Goal: Transaction & Acquisition: Obtain resource

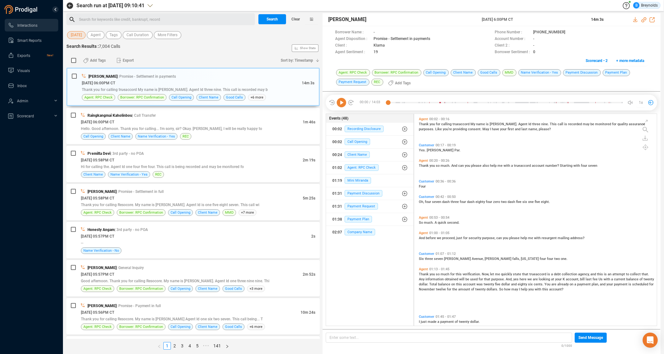
scroll to position [210, 240]
click at [101, 34] on span "Agent" at bounding box center [96, 35] width 10 height 8
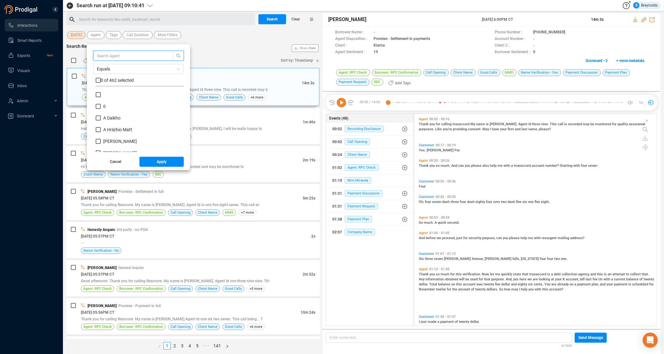
scroll to position [59, 85]
type input "[PERSON_NAME]"
drag, startPoint x: 104, startPoint y: 106, endPoint x: 116, endPoint y: 125, distance: 22.5
click at [101, 106] on input "Nina Harold-Nwachukwu" at bounding box center [98, 106] width 5 height 5
checkbox input "true"
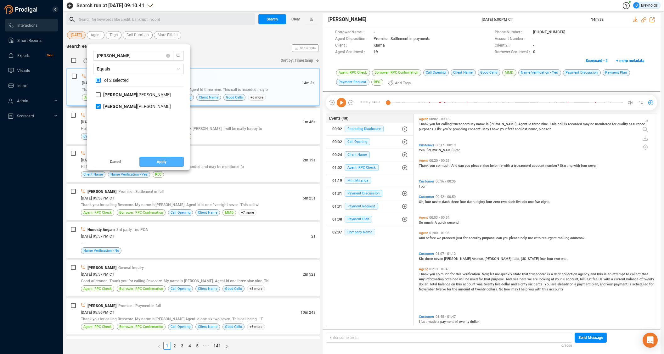
click at [153, 159] on button "Apply" at bounding box center [161, 162] width 45 height 10
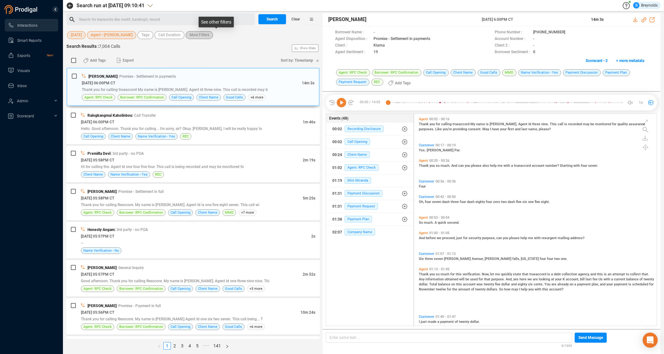
click at [209, 36] on span "More Filters" at bounding box center [199, 35] width 20 height 8
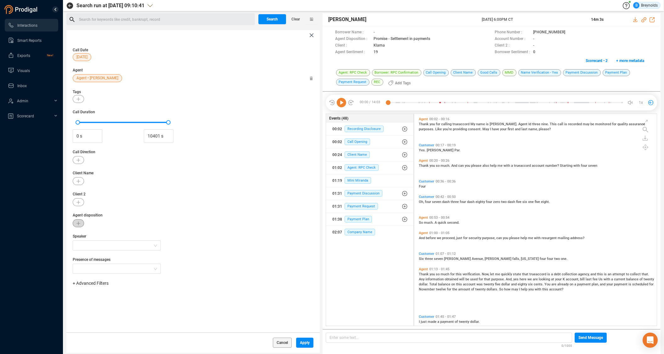
click at [80, 223] on icon "button" at bounding box center [78, 223] width 4 height 4
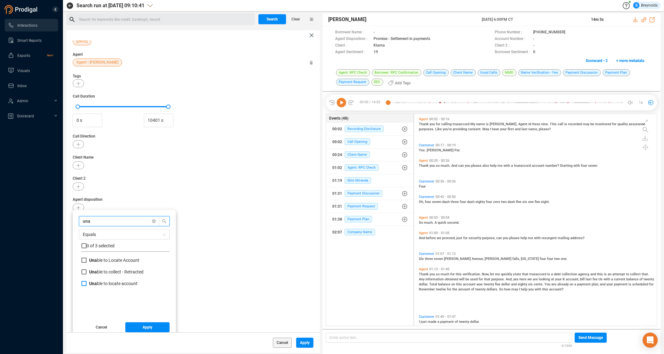
type input "una"
click at [84, 282] on input "Una ble to locate account" at bounding box center [83, 283] width 5 height 5
checkbox input "true"
click at [84, 260] on input "Una ble to Locate Account" at bounding box center [83, 260] width 5 height 5
checkbox input "true"
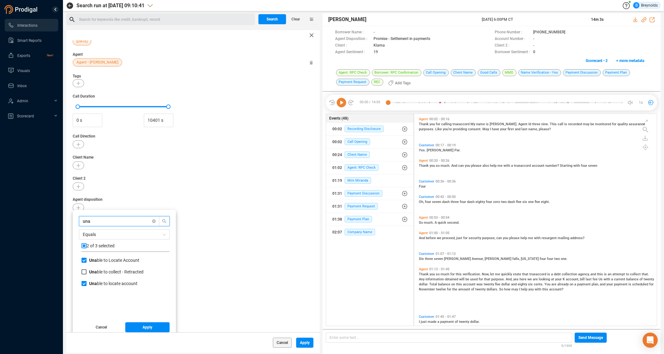
drag, startPoint x: 95, startPoint y: 223, endPoint x: 82, endPoint y: 220, distance: 13.0
click at [83, 220] on input "una" at bounding box center [116, 221] width 67 height 7
type input "auth"
click at [84, 259] on input "Failed Auth entication" at bounding box center [83, 260] width 5 height 5
checkbox input "true"
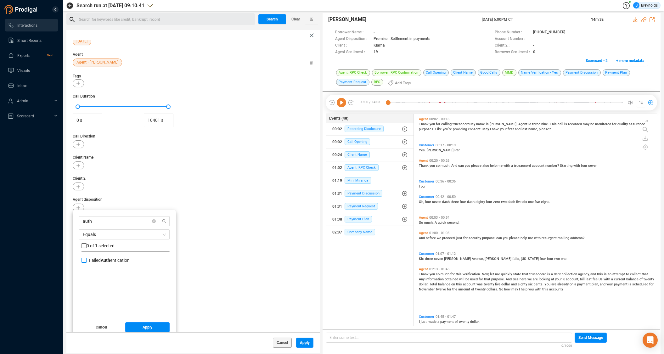
checkbox input "true"
click at [140, 326] on button "Apply" at bounding box center [147, 327] width 45 height 10
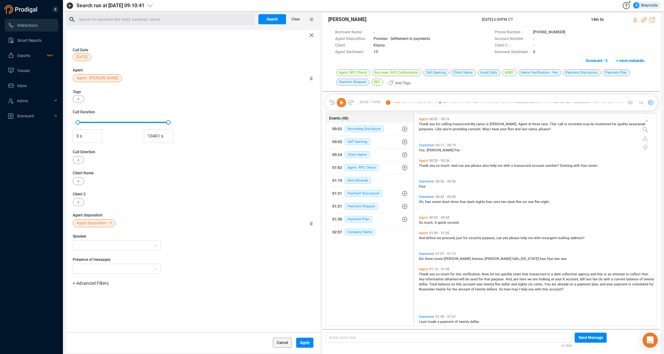
scroll to position [0, 0]
click at [302, 344] on span "Apply" at bounding box center [305, 342] width 10 height 10
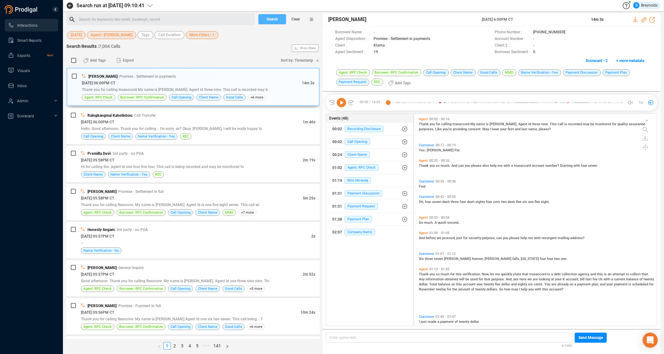
click at [275, 17] on span "Search" at bounding box center [271, 19] width 11 height 10
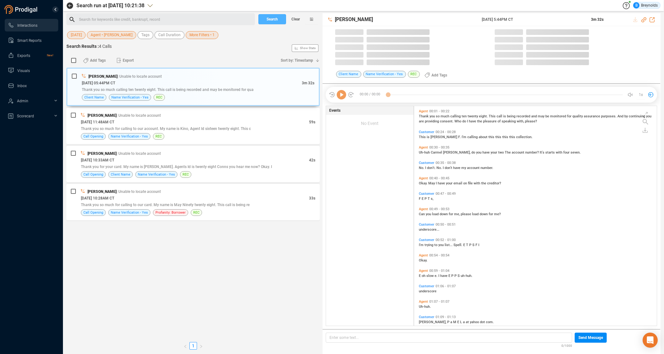
scroll to position [219, 240]
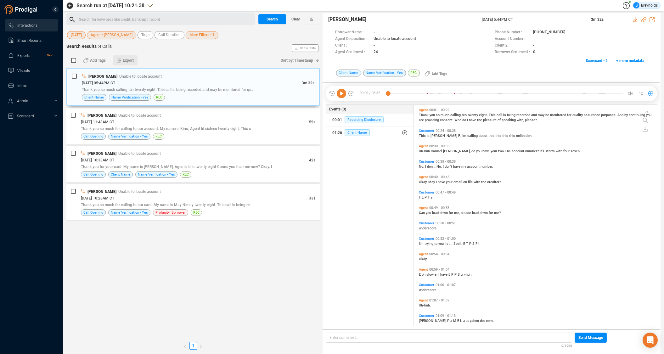
click at [127, 60] on span "Export" at bounding box center [128, 60] width 11 height 10
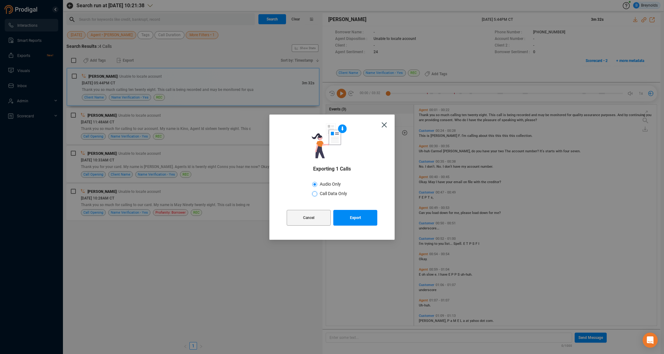
click at [315, 194] on input "Call Data Only" at bounding box center [314, 193] width 5 height 5
radio input "true"
radio input "false"
click at [360, 220] on span "Export" at bounding box center [355, 218] width 11 height 16
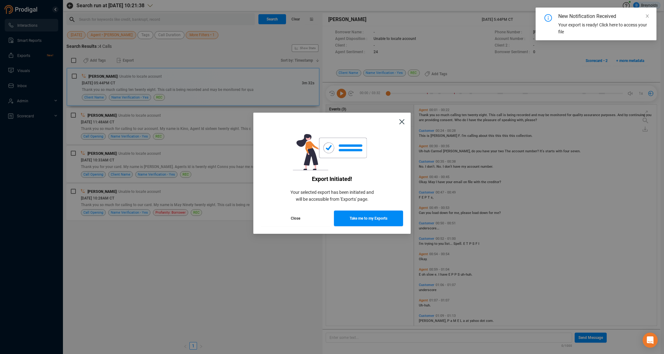
click at [305, 216] on button "Close" at bounding box center [295, 218] width 69 height 16
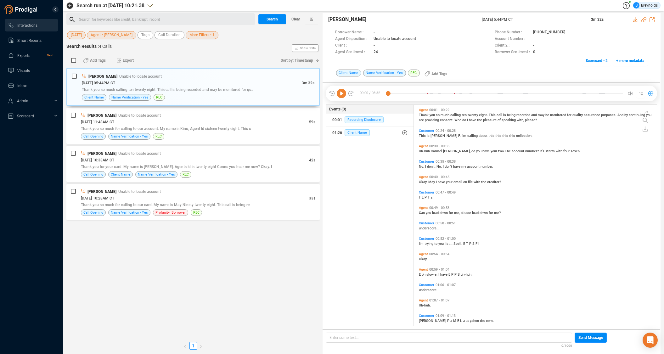
click at [214, 35] on span "More Filters • 1" at bounding box center [201, 35] width 25 height 8
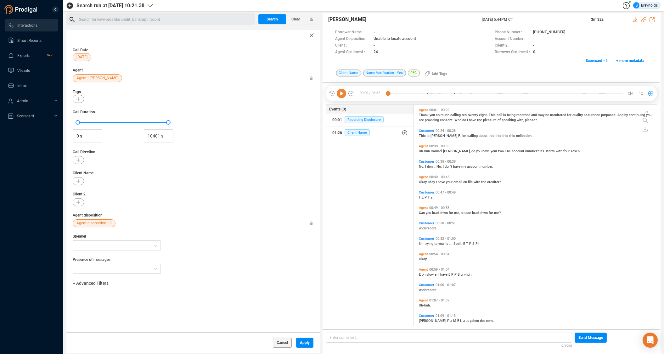
click at [311, 223] on icon at bounding box center [310, 223] width 3 height 4
click at [306, 342] on span "Apply" at bounding box center [305, 342] width 10 height 10
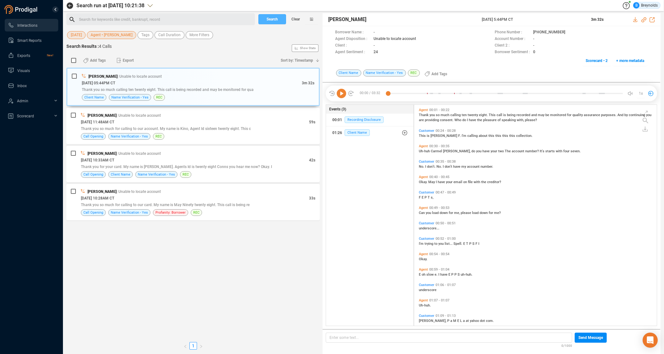
click at [271, 21] on span "Search" at bounding box center [271, 19] width 11 height 10
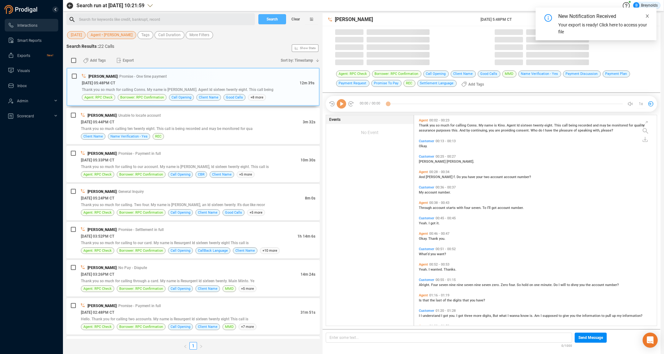
scroll to position [210, 240]
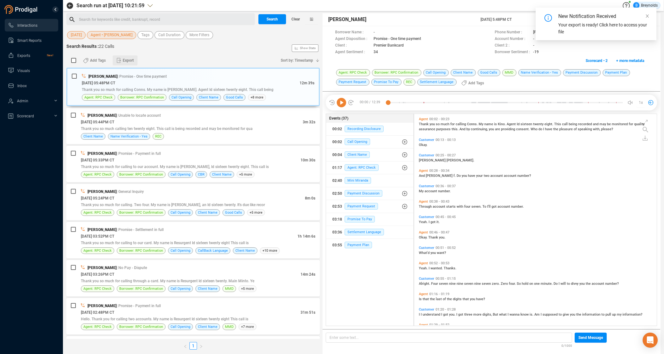
click at [126, 59] on span "Export" at bounding box center [128, 60] width 11 height 10
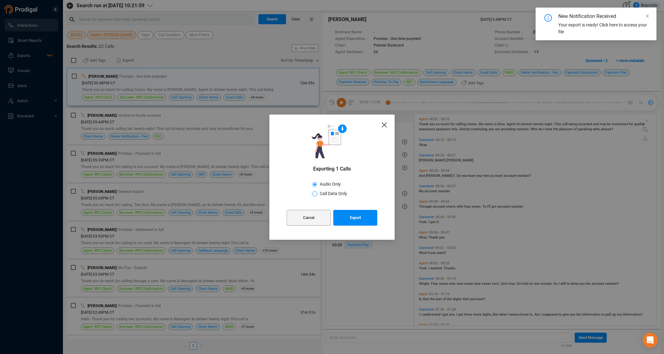
click at [316, 195] on input "Call Data Only" at bounding box center [314, 193] width 5 height 5
radio input "true"
radio input "false"
click at [350, 220] on span "Export" at bounding box center [355, 218] width 11 height 16
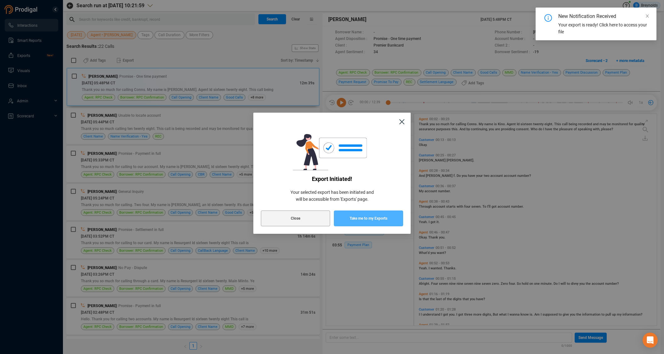
click at [351, 219] on span "Take me to my Exports" at bounding box center [368, 218] width 38 height 16
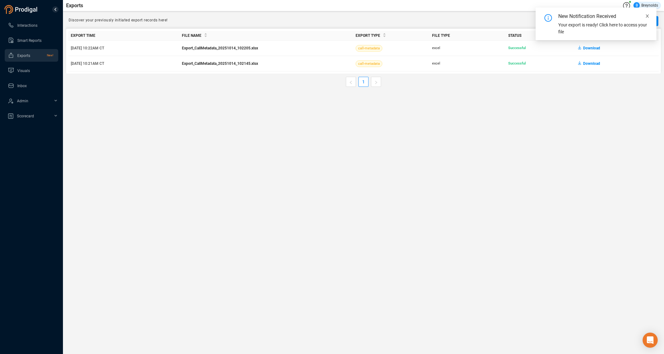
click at [647, 15] on icon "close" at bounding box center [646, 15] width 3 height 3
click at [590, 48] on span "Download" at bounding box center [591, 48] width 17 height 10
click at [25, 25] on span "Interactions" at bounding box center [27, 25] width 20 height 4
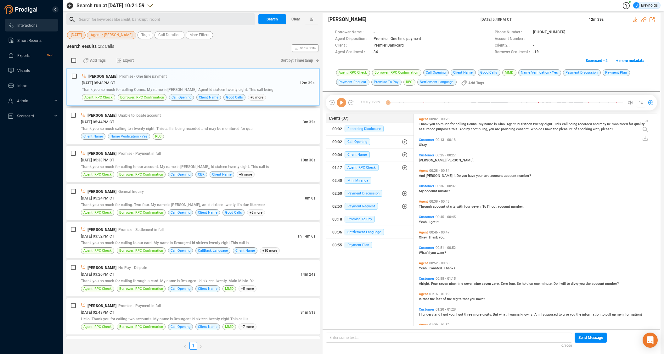
scroll to position [210, 240]
click at [294, 21] on span "Clear" at bounding box center [295, 19] width 8 height 10
click at [74, 35] on span "Last 7 days" at bounding box center [80, 35] width 19 height 8
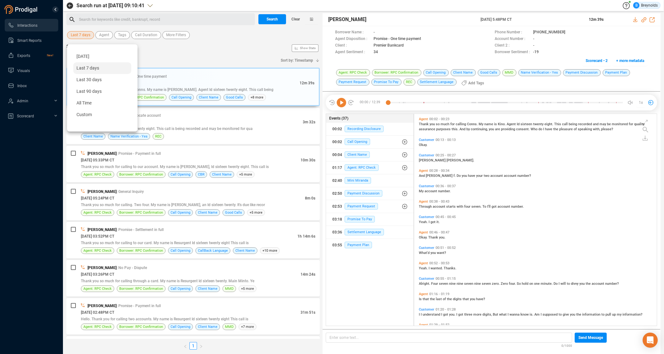
click at [82, 55] on span "[DATE]" at bounding box center [82, 56] width 13 height 5
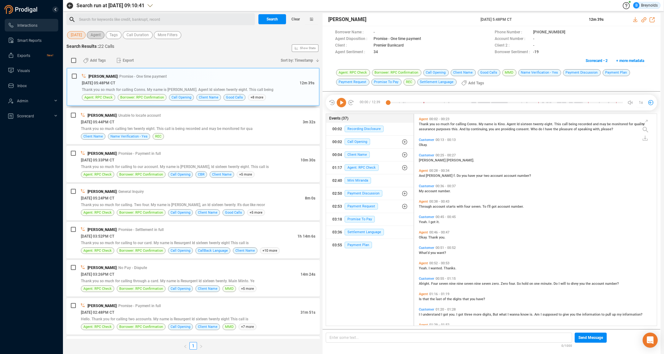
click at [101, 35] on span "Agent" at bounding box center [96, 35] width 10 height 8
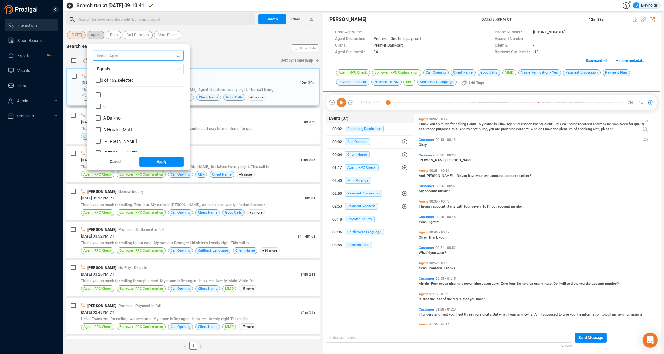
scroll to position [59, 85]
type input "[PERSON_NAME]"
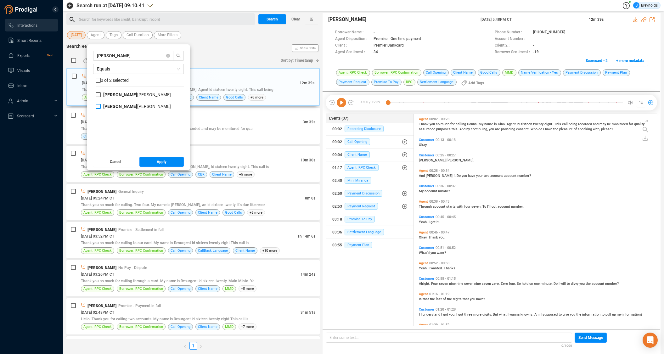
click at [101, 107] on input "Nina Harold-Nwachukwu" at bounding box center [98, 106] width 5 height 5
checkbox input "true"
click at [151, 161] on button "Apply" at bounding box center [161, 162] width 45 height 10
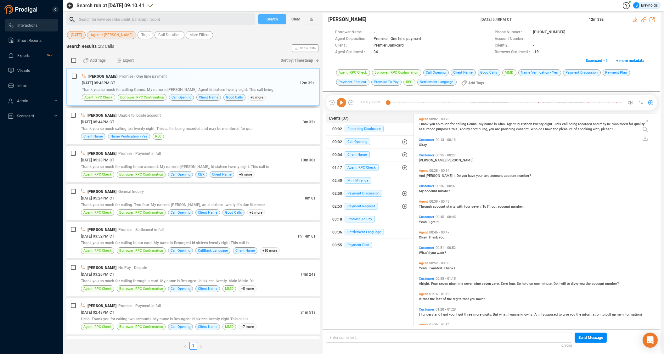
click at [276, 20] on span "Search" at bounding box center [271, 19] width 11 height 10
click at [124, 61] on span "Export" at bounding box center [128, 60] width 11 height 10
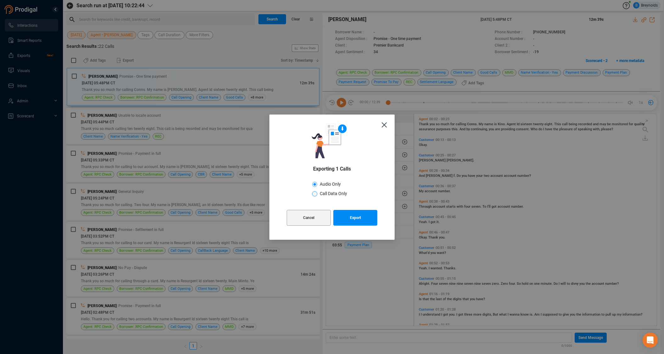
drag, startPoint x: 316, startPoint y: 193, endPoint x: 319, endPoint y: 197, distance: 5.1
click at [316, 193] on input "Call Data Only" at bounding box center [314, 193] width 5 height 5
radio input "true"
radio input "false"
click at [356, 220] on span "Export" at bounding box center [355, 218] width 11 height 16
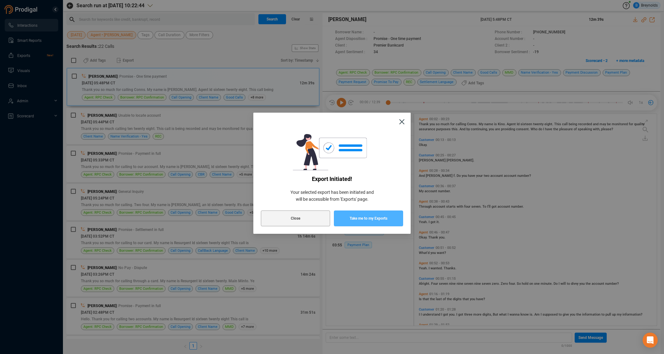
click at [360, 219] on span "Take me to my Exports" at bounding box center [368, 218] width 38 height 16
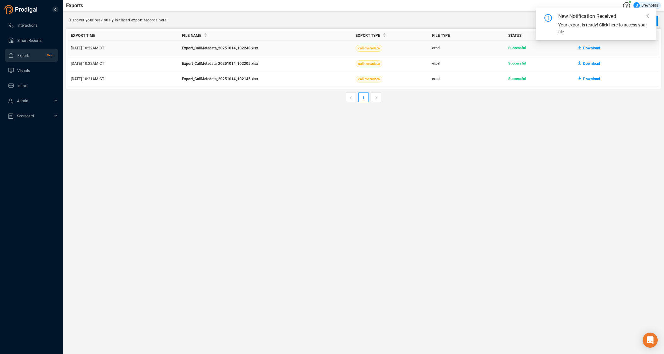
click at [591, 49] on span "Download" at bounding box center [591, 48] width 17 height 10
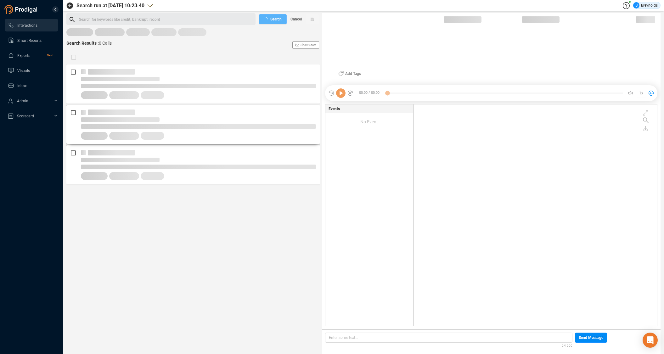
scroll to position [220, 240]
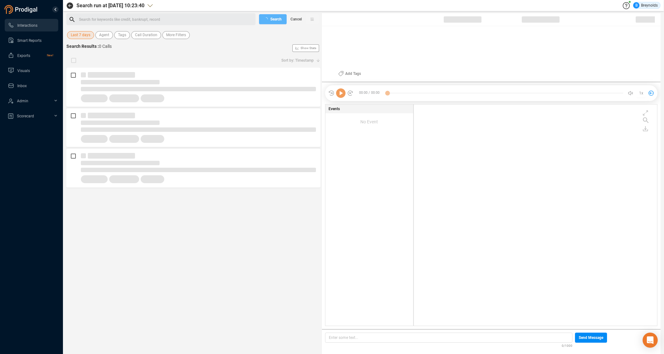
click at [88, 36] on span "Last 7 days" at bounding box center [80, 35] width 19 height 8
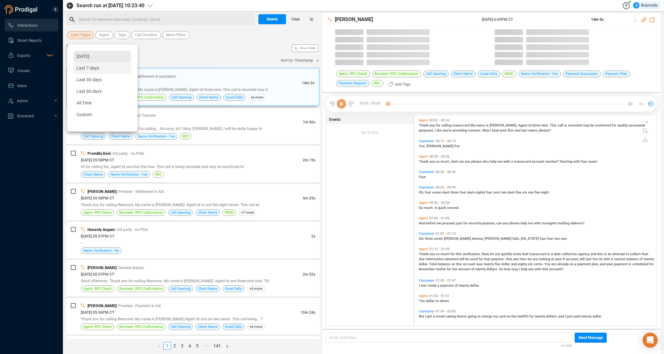
scroll to position [209, 240]
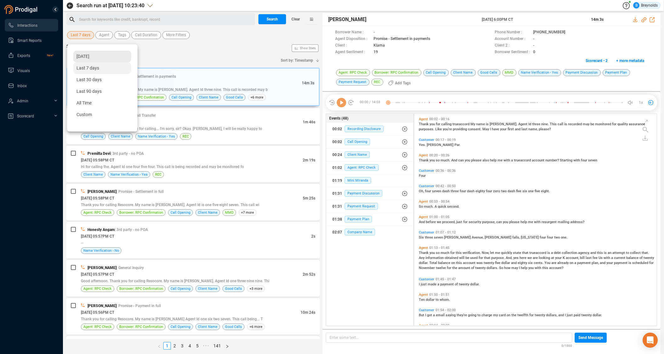
click at [89, 56] on span "[DATE]" at bounding box center [82, 56] width 13 height 5
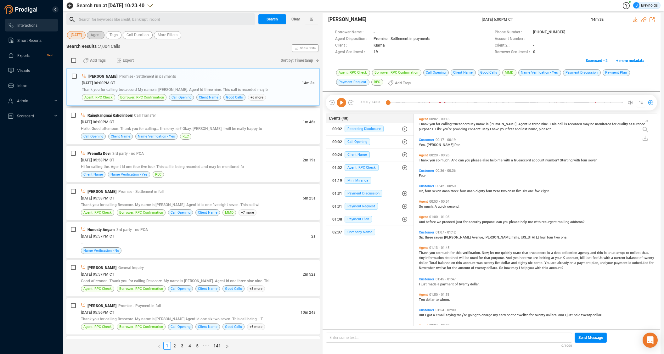
click at [100, 35] on span "Agent" at bounding box center [96, 35] width 10 height 8
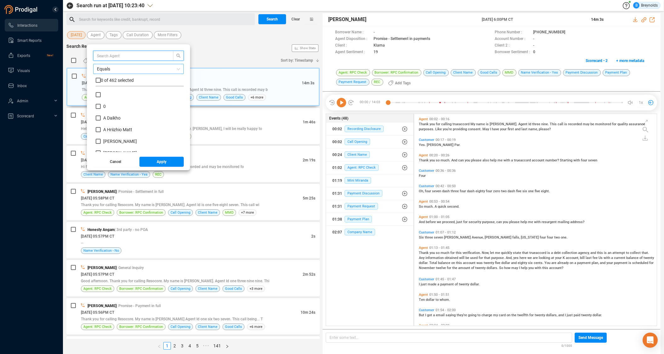
scroll to position [59, 85]
type input "[PERSON_NAME]"
click at [101, 79] on input "checkbox" at bounding box center [98, 80] width 5 height 5
checkbox input "true"
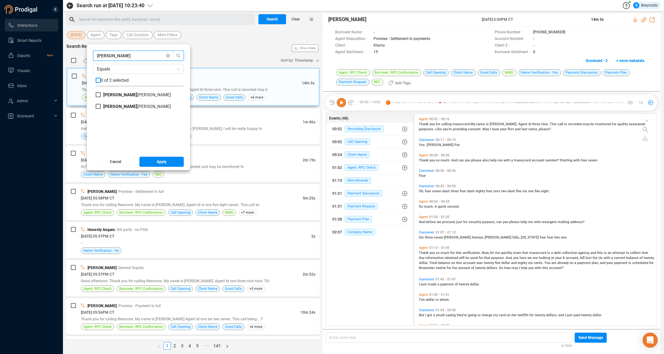
checkbox input "true"
click at [165, 159] on span "Apply" at bounding box center [162, 162] width 10 height 10
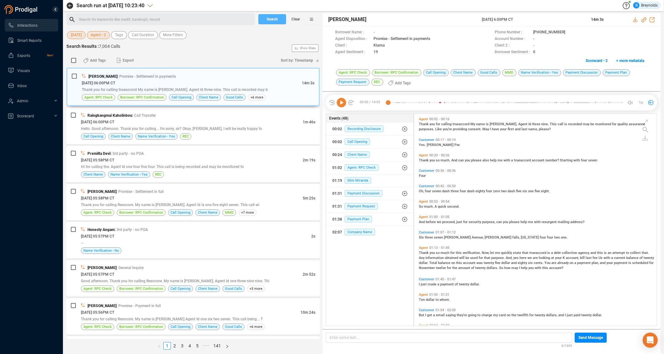
click at [277, 21] on span "Search" at bounding box center [271, 19] width 11 height 10
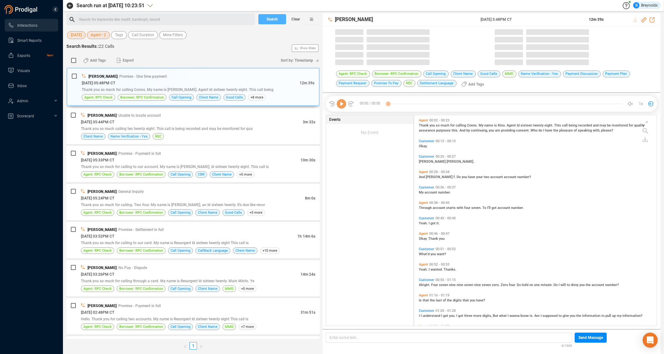
scroll to position [210, 240]
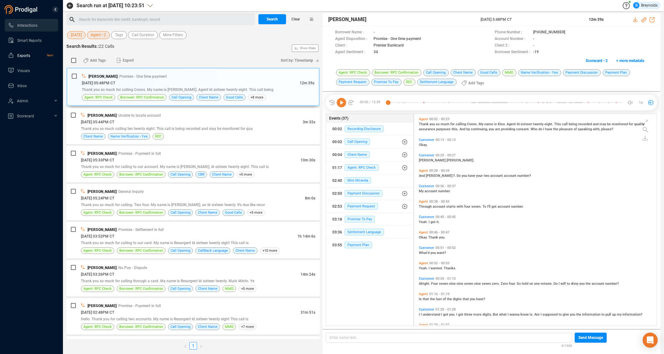
click at [25, 57] on span "Exports" at bounding box center [23, 55] width 13 height 4
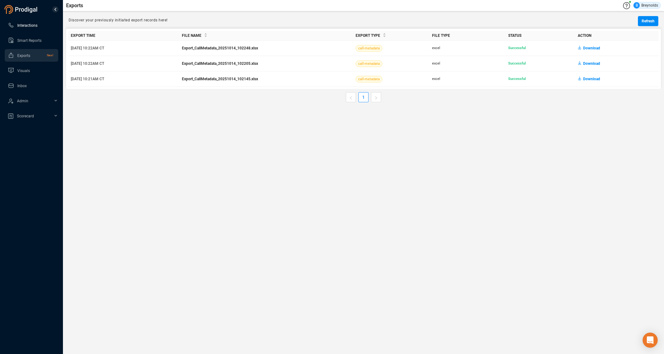
click at [28, 24] on span "Interactions" at bounding box center [27, 25] width 20 height 4
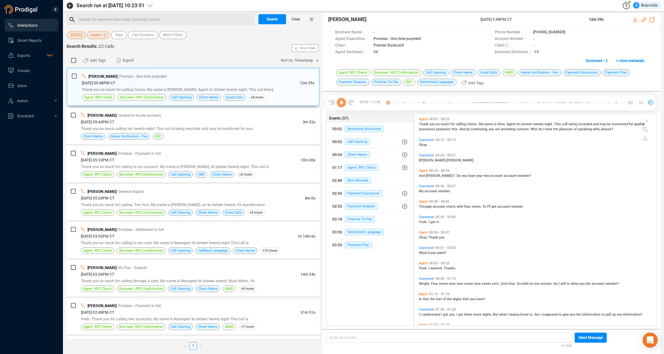
scroll to position [210, 240]
click at [125, 60] on span "Export" at bounding box center [128, 60] width 11 height 10
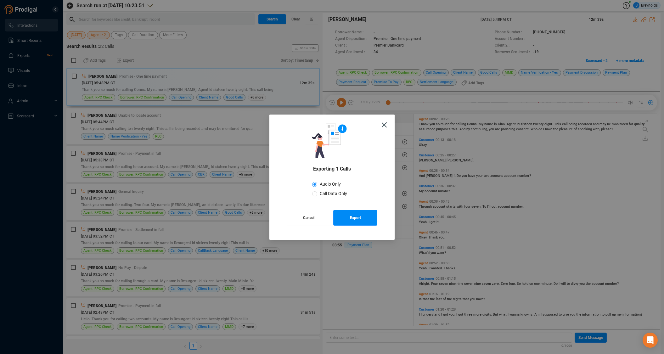
click at [308, 219] on span "Cancel" at bounding box center [308, 218] width 11 height 16
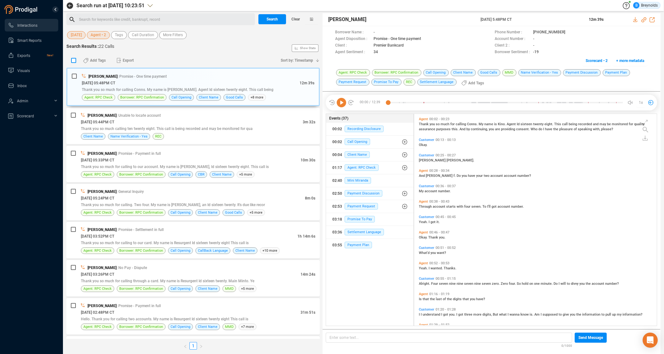
click at [73, 59] on input "checkbox" at bounding box center [73, 60] width 5 height 5
checkbox input "true"
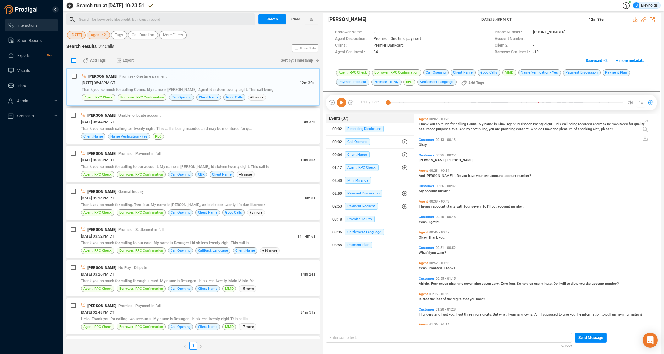
checkbox input "true"
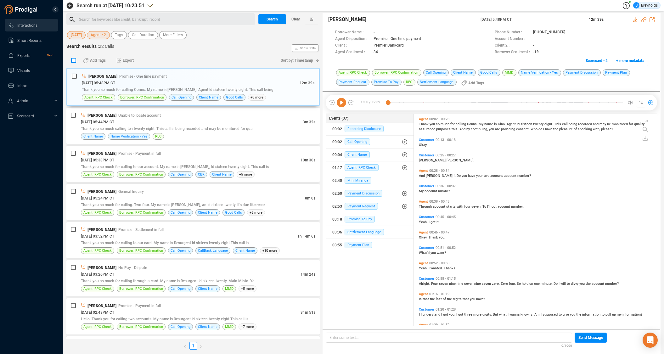
checkbox input "true"
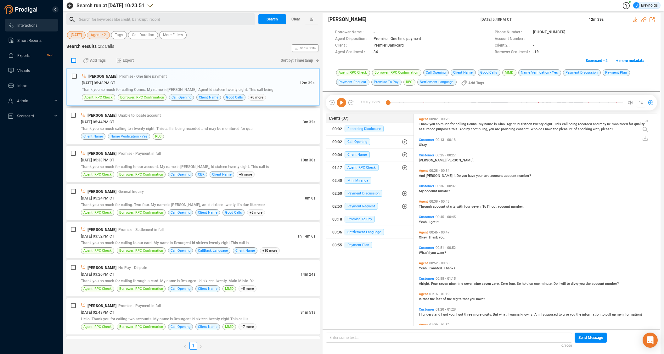
checkbox input "true"
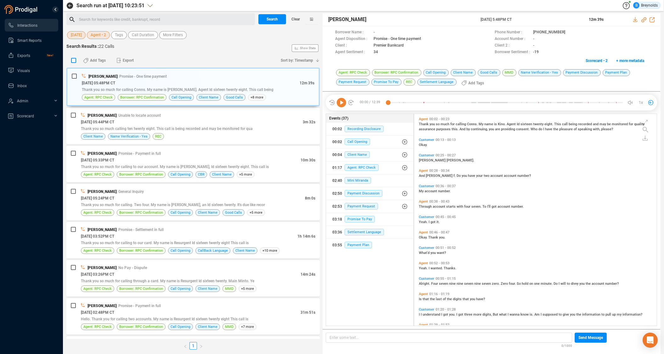
checkbox input "true"
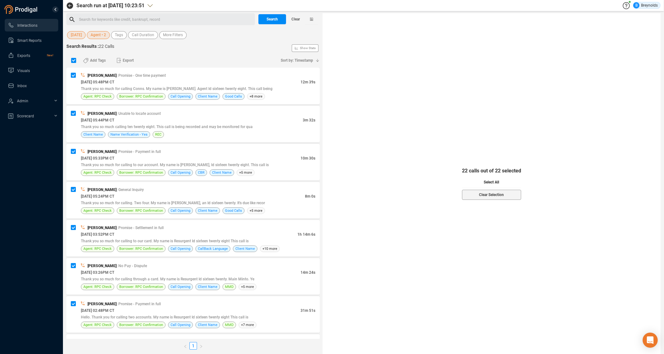
click at [483, 181] on span "Select All" at bounding box center [490, 182] width 15 height 10
click at [124, 60] on span "Export" at bounding box center [128, 60] width 11 height 10
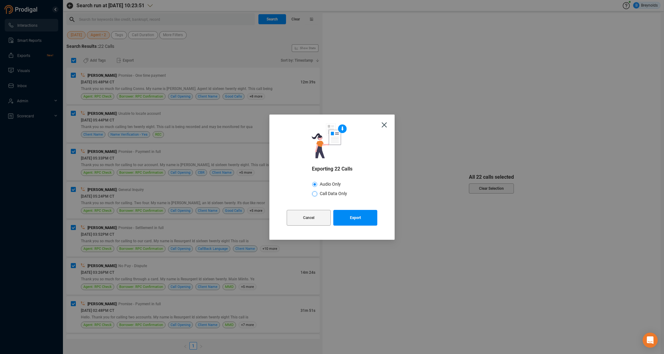
click at [315, 194] on input "Call Data Only" at bounding box center [314, 193] width 5 height 5
radio input "true"
radio input "false"
click at [350, 216] on span "Export" at bounding box center [355, 218] width 11 height 16
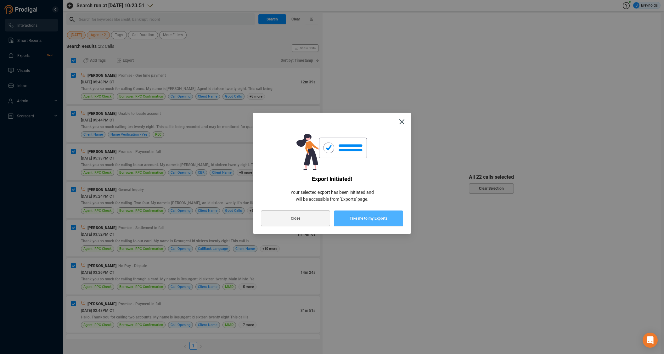
click at [355, 219] on span "Take me to my Exports" at bounding box center [368, 218] width 38 height 16
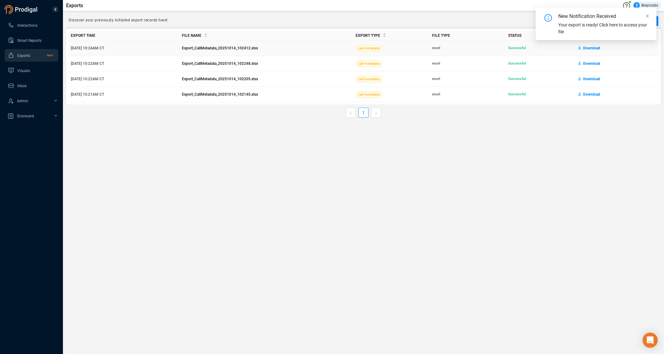
click at [586, 47] on span "Download" at bounding box center [591, 48] width 17 height 10
